Goal: Task Accomplishment & Management: Use online tool/utility

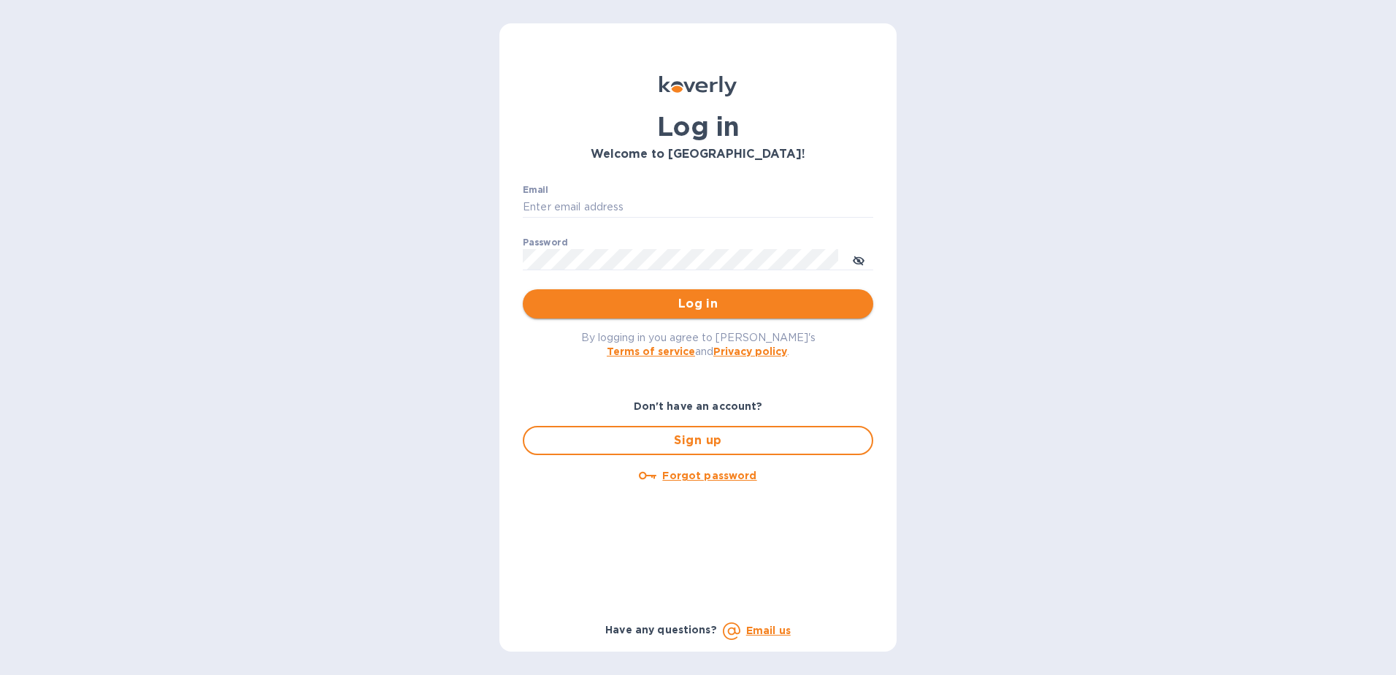
type input "[PERSON_NAME][EMAIL_ADDRESS][PERSON_NAME][DOMAIN_NAME]"
click at [691, 300] on span "Log in" at bounding box center [697, 304] width 327 height 18
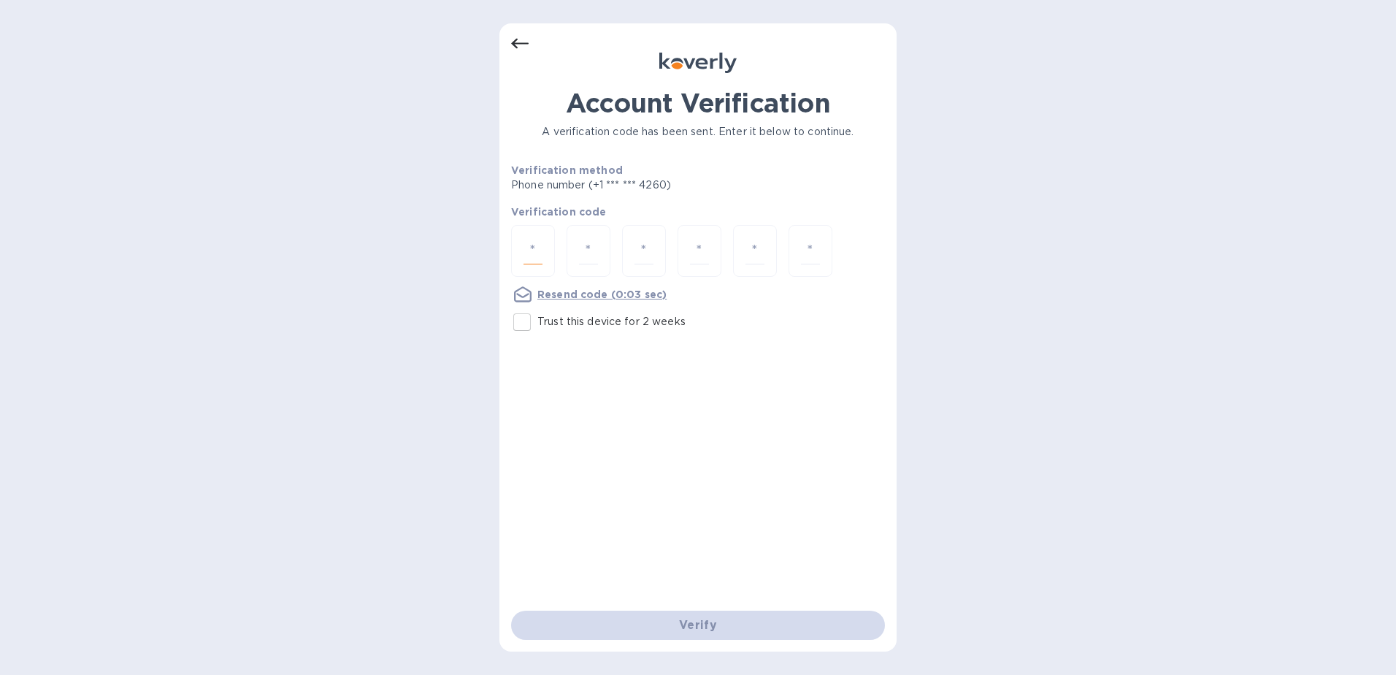
click at [539, 248] on input "number" at bounding box center [532, 250] width 19 height 27
type input "4"
type input "6"
type input "5"
type input "1"
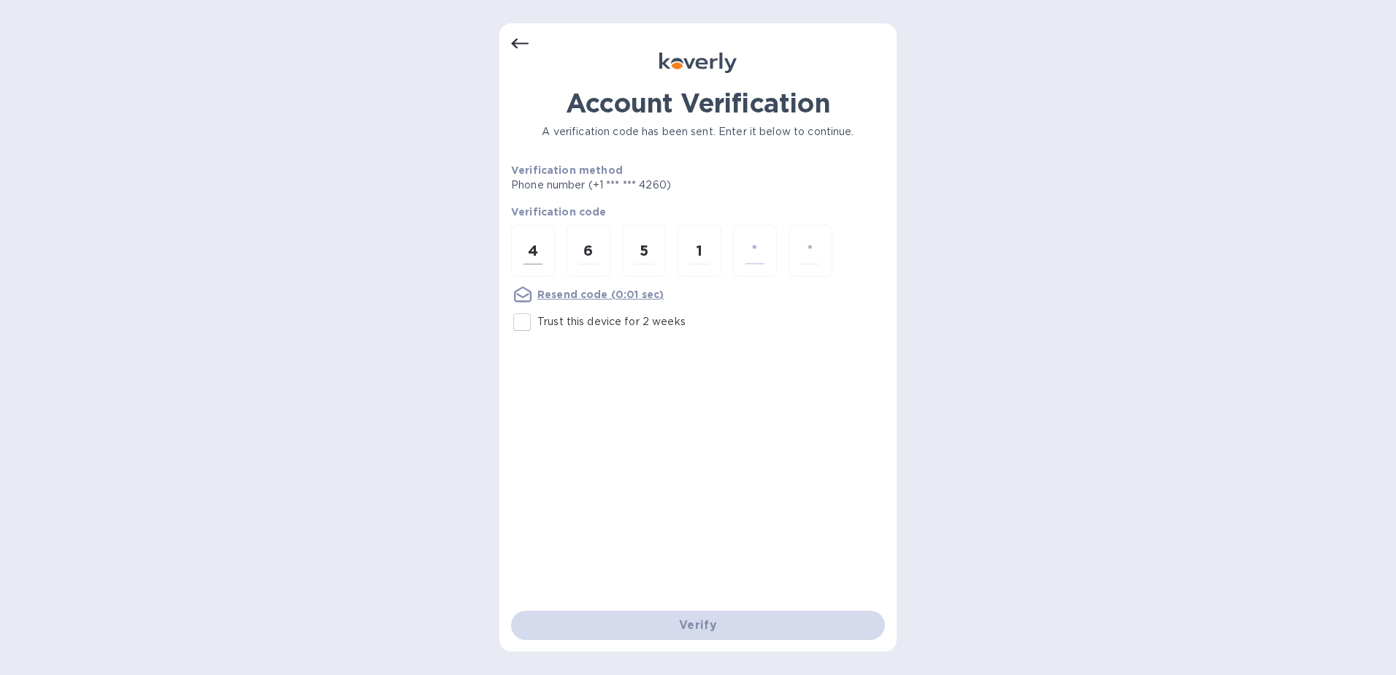
type input "9"
type input "3"
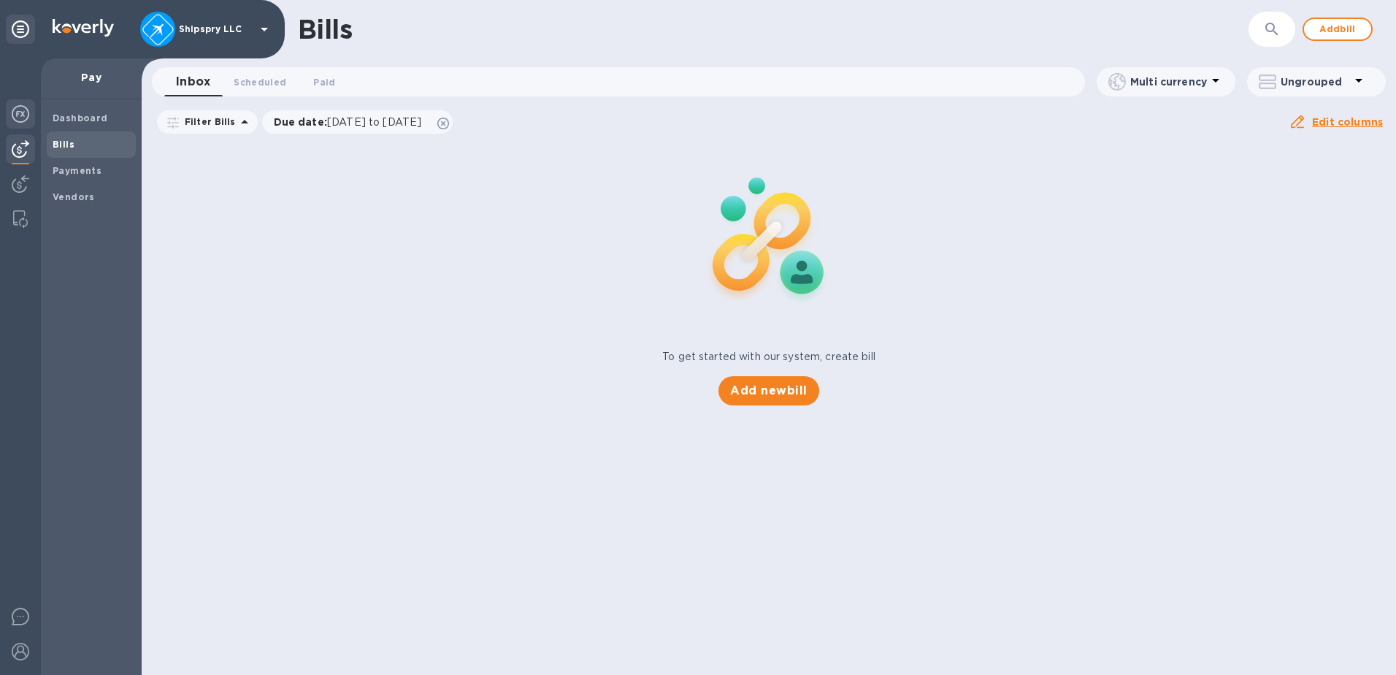
click at [15, 118] on img at bounding box center [21, 114] width 18 height 18
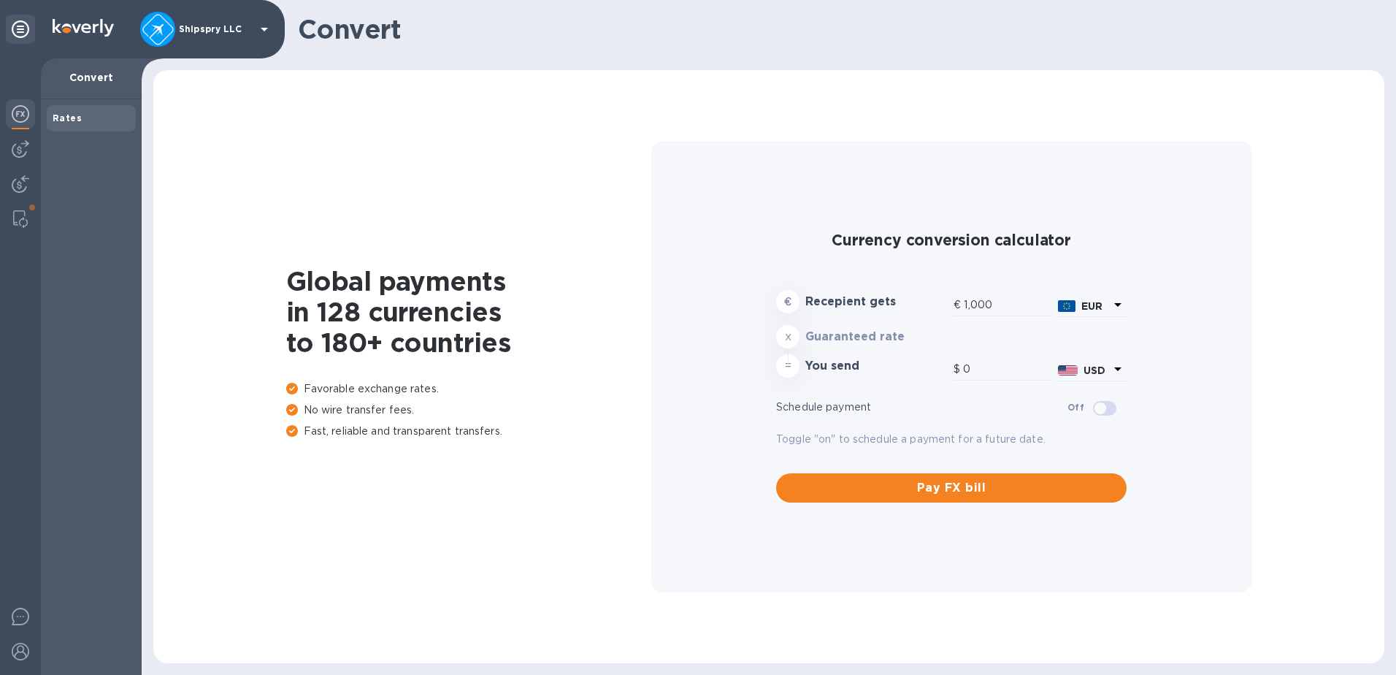
type input "1,178.18"
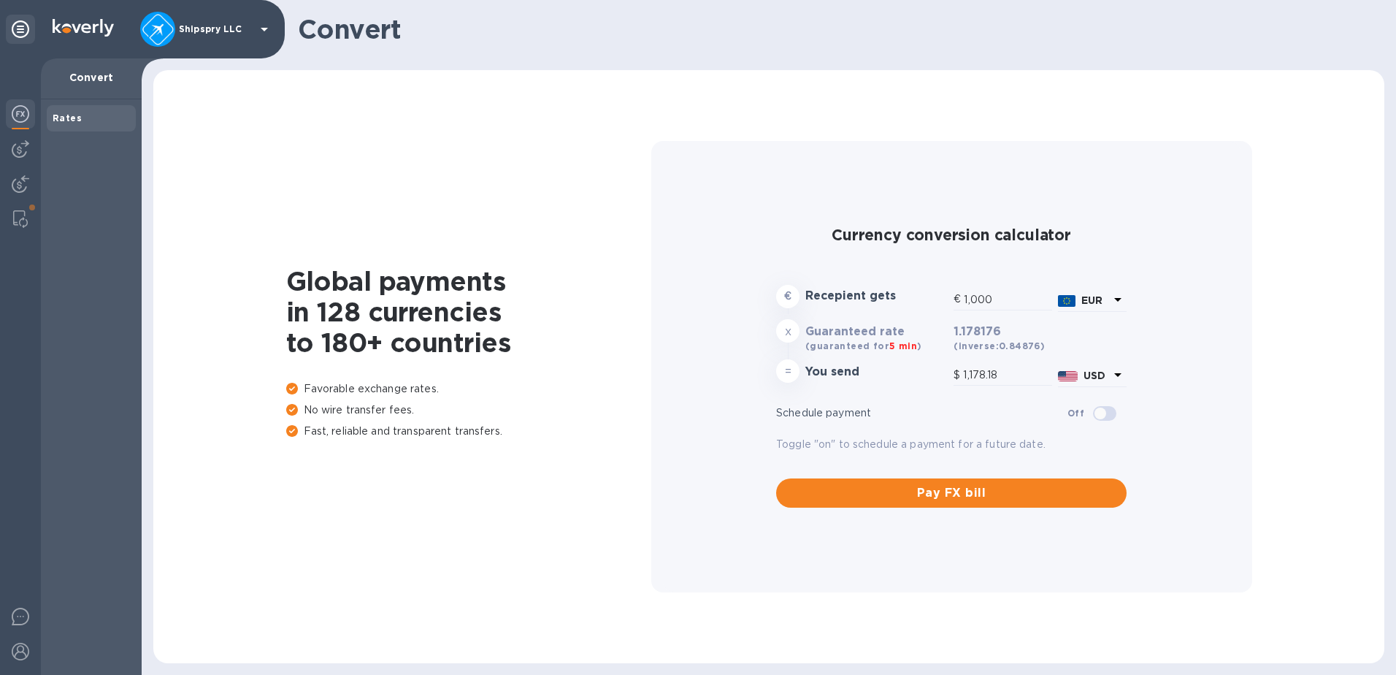
click at [1115, 296] on icon at bounding box center [1118, 300] width 18 height 18
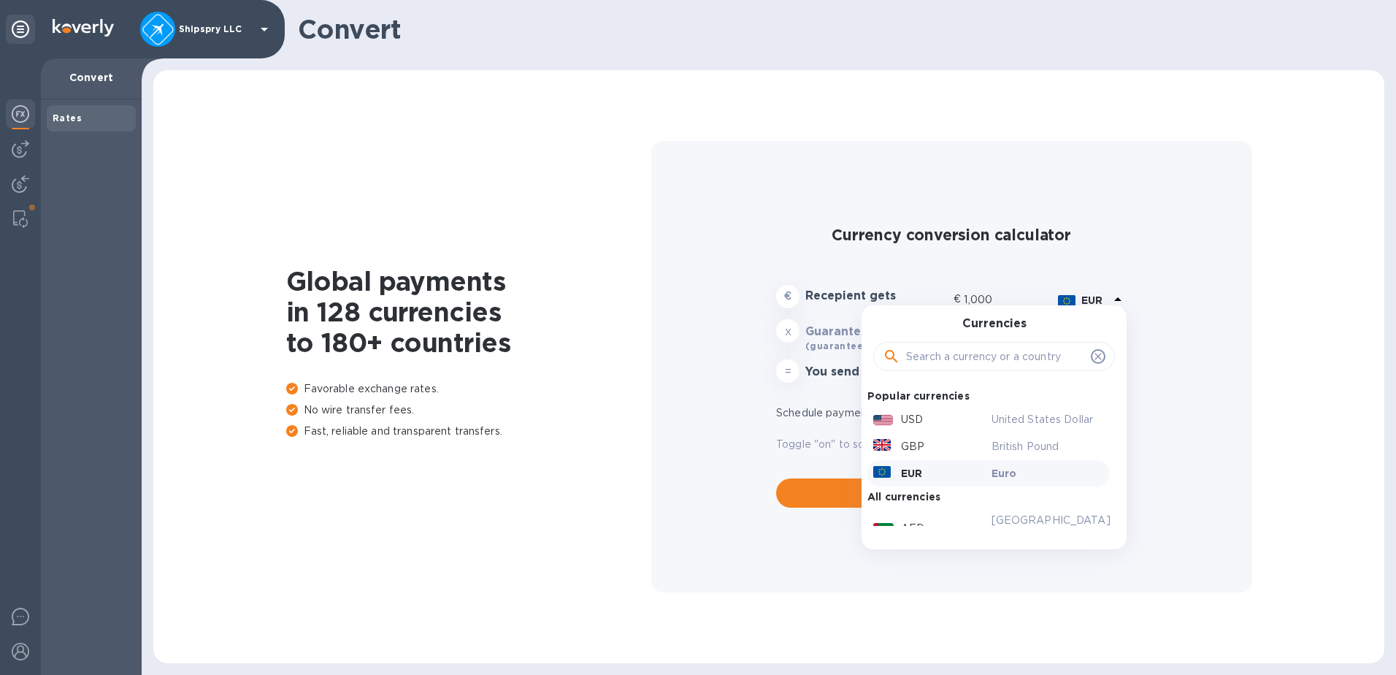
click at [993, 360] on input "text" at bounding box center [995, 356] width 179 height 22
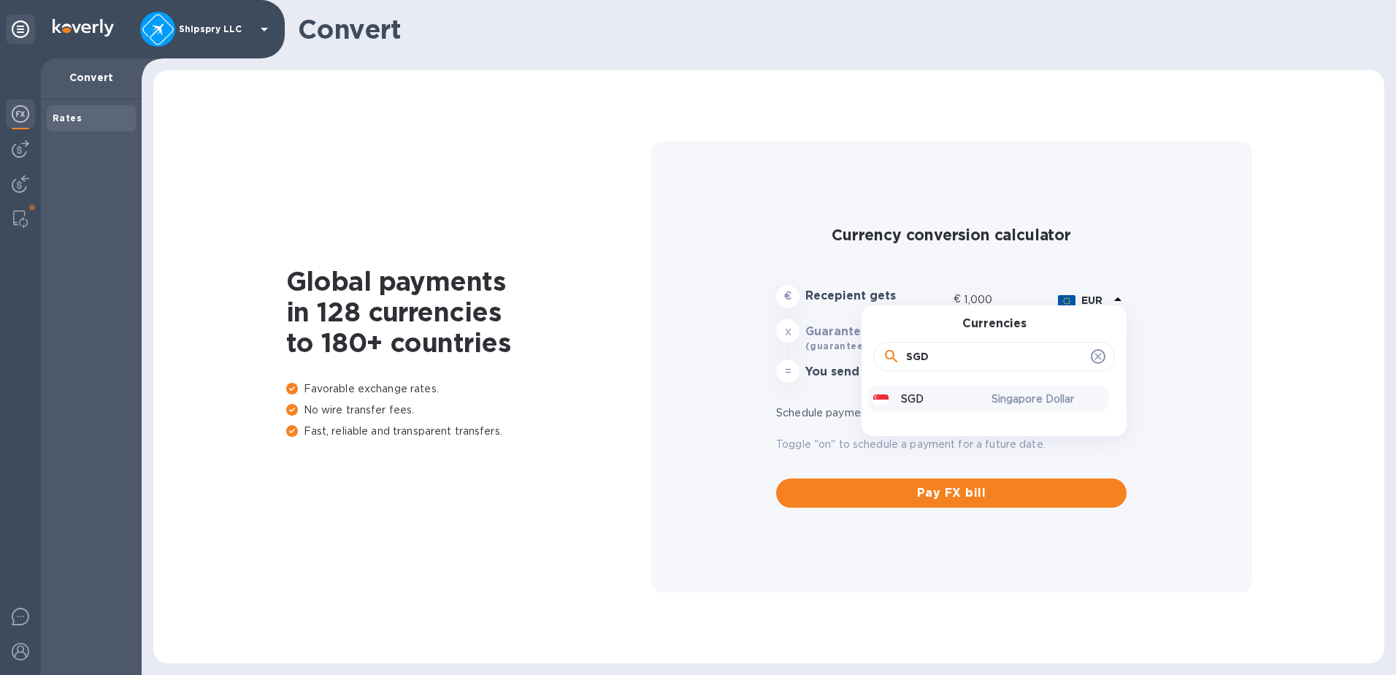
type input "SGD"
click at [995, 396] on p "Singapore Dollar" at bounding box center [1048, 398] width 112 height 15
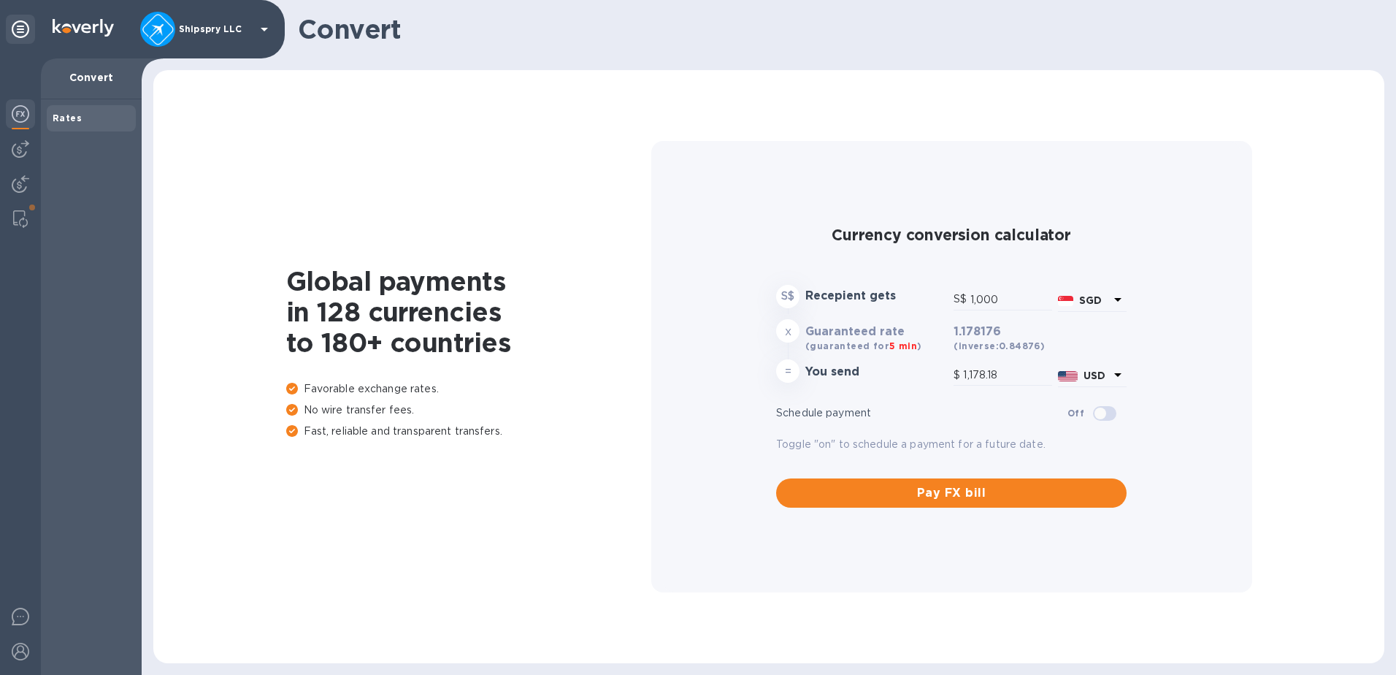
type input "778.95"
